Goal: Navigation & Orientation: Find specific page/section

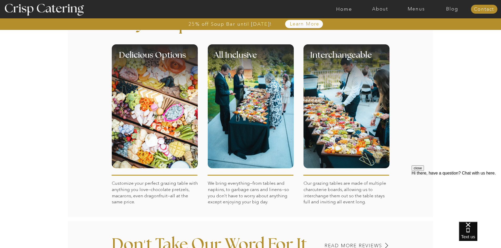
scroll to position [237, 0]
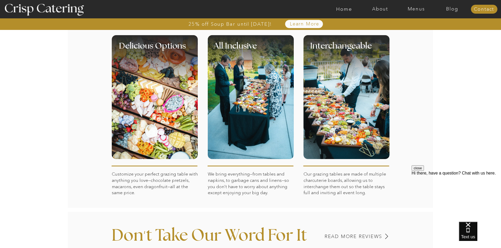
click at [334, 114] on div at bounding box center [346, 97] width 86 height 124
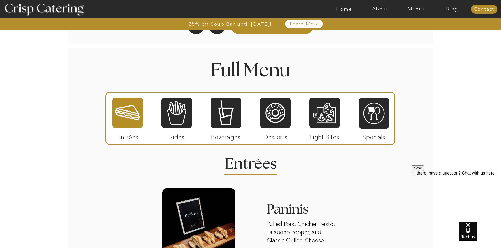
scroll to position [578, 0]
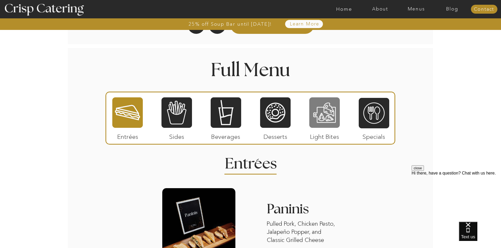
click at [323, 117] on div at bounding box center [324, 113] width 30 height 32
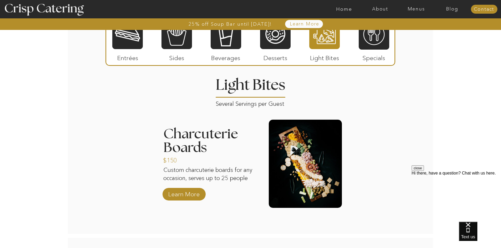
scroll to position [684, 0]
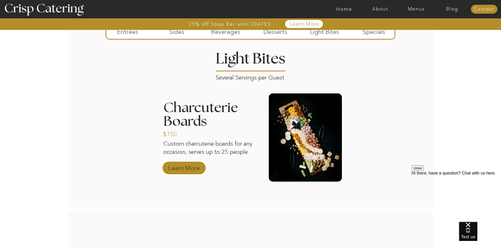
click at [177, 168] on p "Learn More" at bounding box center [183, 166] width 35 height 15
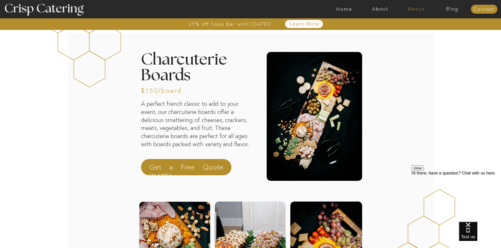
click at [416, 8] on nav "Menus" at bounding box center [416, 9] width 36 height 5
click at [405, 32] on nav "Winter (Sep-Feb)" at bounding box center [415, 30] width 43 height 5
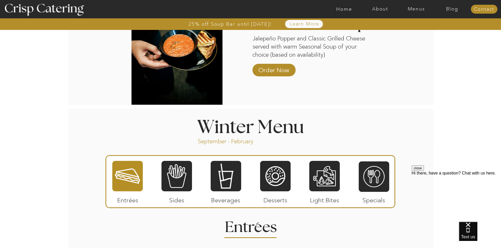
scroll to position [552, 0]
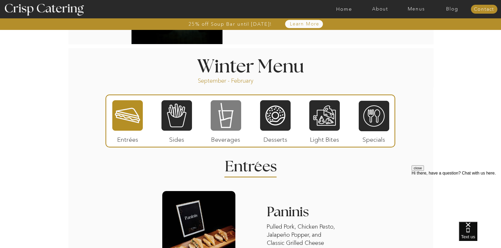
click at [220, 115] on div at bounding box center [226, 116] width 30 height 32
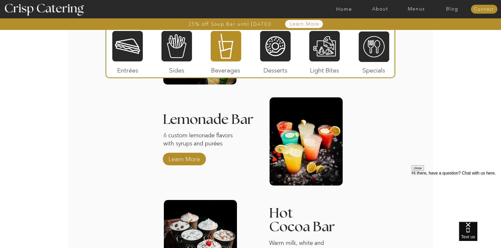
scroll to position [707, 0]
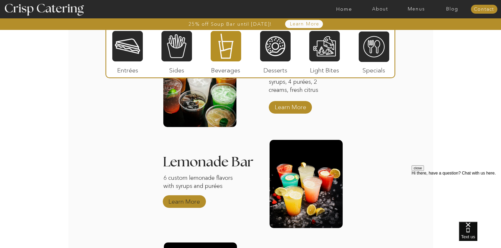
click at [174, 205] on p "Learn More" at bounding box center [184, 200] width 35 height 15
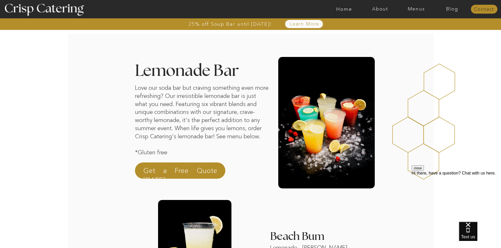
click at [489, 11] on nav "Contact" at bounding box center [484, 9] width 27 height 5
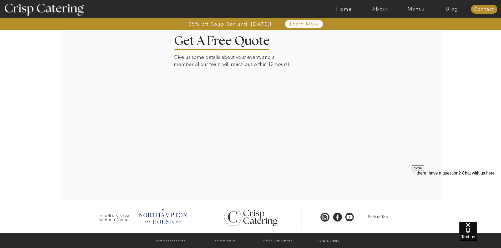
scroll to position [100, 0]
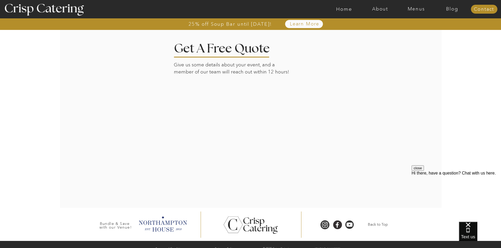
scroll to position [127, 0]
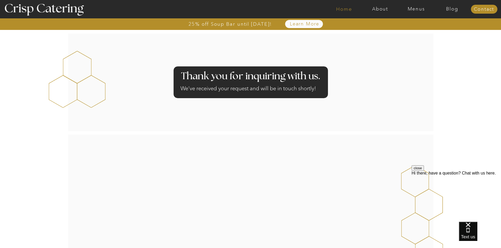
click at [343, 8] on nav "Home" at bounding box center [344, 9] width 36 height 5
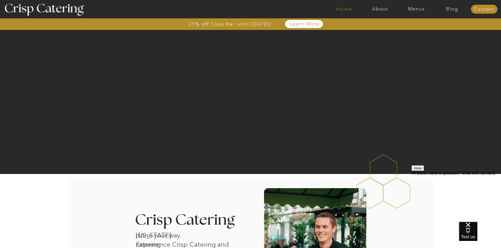
click at [339, 10] on nav "Home" at bounding box center [344, 9] width 36 height 5
click at [408, 7] on nav "Menus" at bounding box center [416, 9] width 36 height 5
click at [414, 10] on nav "Menus" at bounding box center [416, 9] width 36 height 5
click at [417, 7] on nav "Menus" at bounding box center [416, 9] width 36 height 5
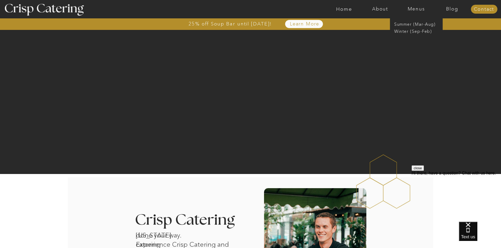
click at [383, 6] on div at bounding box center [271, 9] width 834 height 18
click at [381, 7] on nav "About" at bounding box center [380, 9] width 36 height 5
click at [346, 9] on nav "Home" at bounding box center [344, 9] width 36 height 5
click at [415, 8] on nav "Menus" at bounding box center [416, 9] width 36 height 5
click at [415, 23] on nav "Summer (Mar-Aug)" at bounding box center [417, 23] width 47 height 5
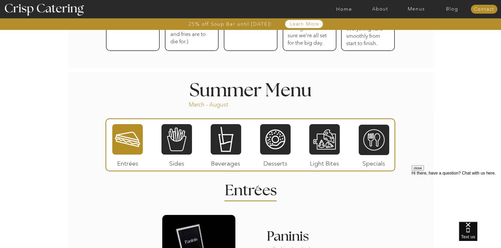
scroll to position [421, 0]
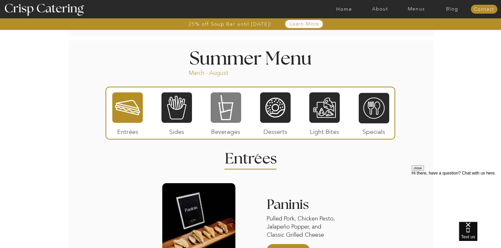
click at [226, 111] on div at bounding box center [226, 108] width 30 height 32
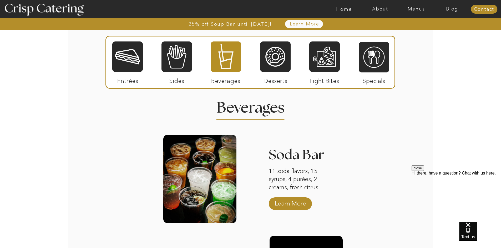
scroll to position [447, 0]
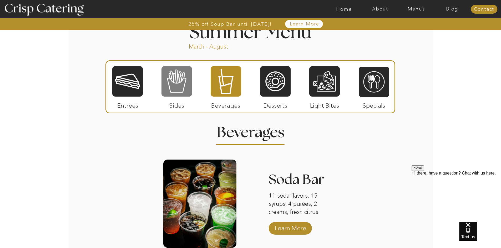
click at [170, 85] on div at bounding box center [176, 82] width 30 height 32
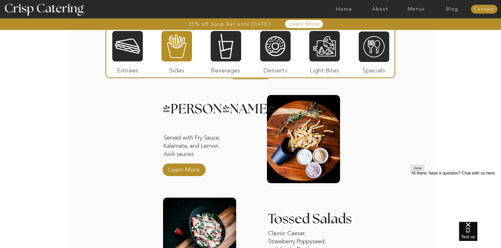
scroll to position [500, 0]
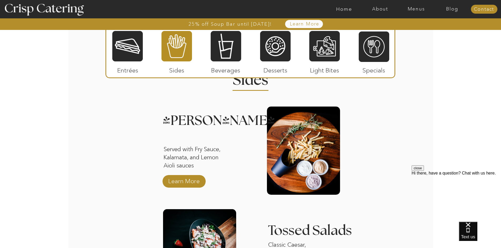
drag, startPoint x: 320, startPoint y: 45, endPoint x: 310, endPoint y: 58, distance: 16.7
click at [320, 44] on div at bounding box center [324, 46] width 30 height 32
